Goal: Task Accomplishment & Management: Manage account settings

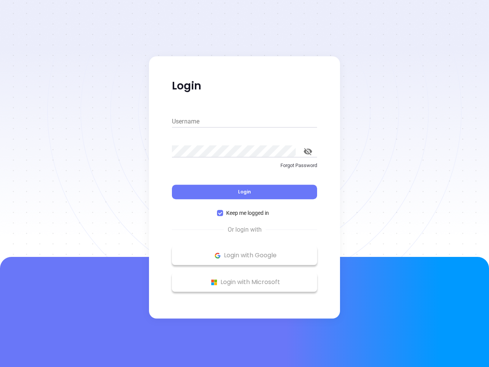
click at [245, 183] on div "Login" at bounding box center [244, 187] width 145 height 24
click at [245, 122] on input "Username" at bounding box center [244, 121] width 145 height 12
click at [308, 151] on icon "toggle password visibility" at bounding box center [308, 151] width 8 height 7
click at [245, 192] on span "Login" at bounding box center [244, 191] width 13 height 6
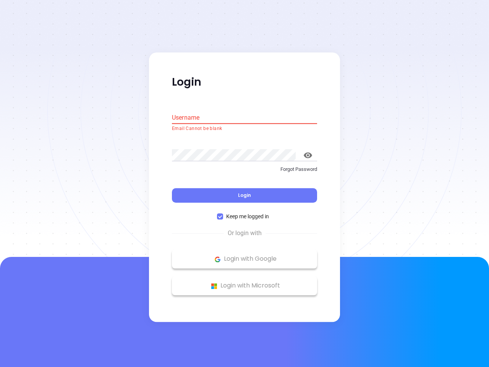
click at [245, 213] on span "Keep me logged in" at bounding box center [247, 216] width 49 height 8
click at [223, 214] on input "Keep me logged in" at bounding box center [220, 217] width 6 height 6
checkbox input "false"
click at [245, 255] on p "Login with Google" at bounding box center [245, 258] width 138 height 11
click at [245, 282] on p "Login with Microsoft" at bounding box center [245, 285] width 138 height 11
